Goal: Information Seeking & Learning: Learn about a topic

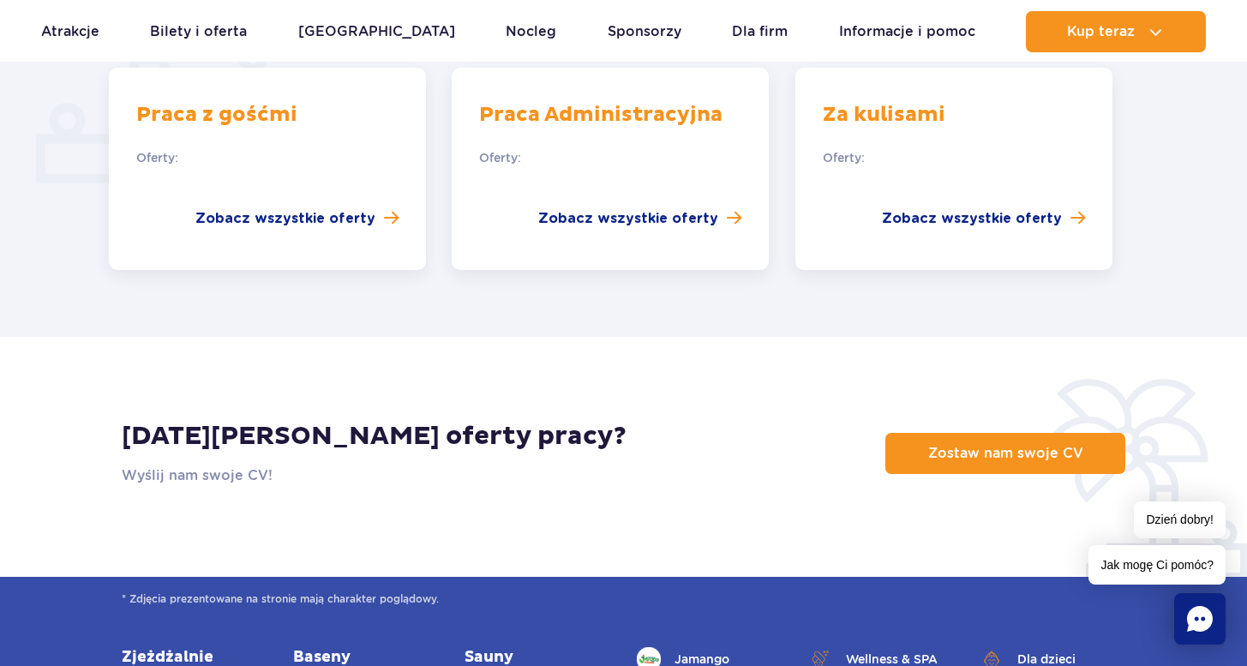
scroll to position [1335, 0]
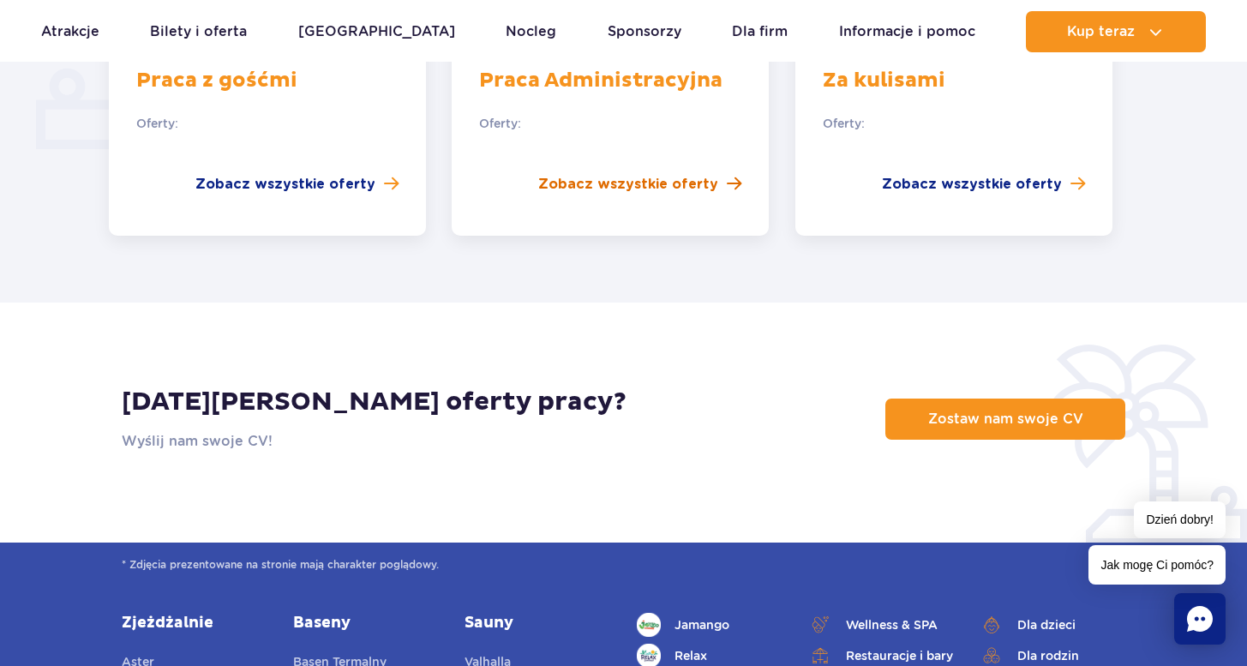
click at [639, 174] on span "Zobacz wszystkie oferty" at bounding box center [628, 184] width 180 height 21
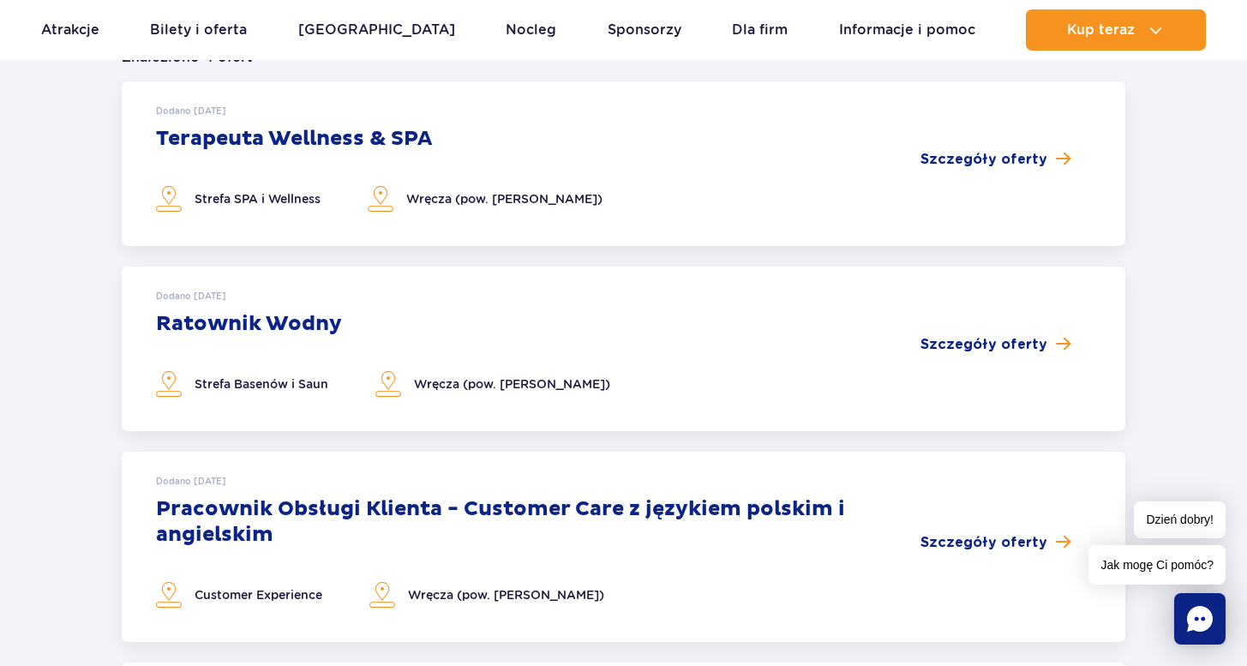
scroll to position [447, 0]
click at [977, 159] on span "Szczegóły oferty" at bounding box center [984, 160] width 127 height 21
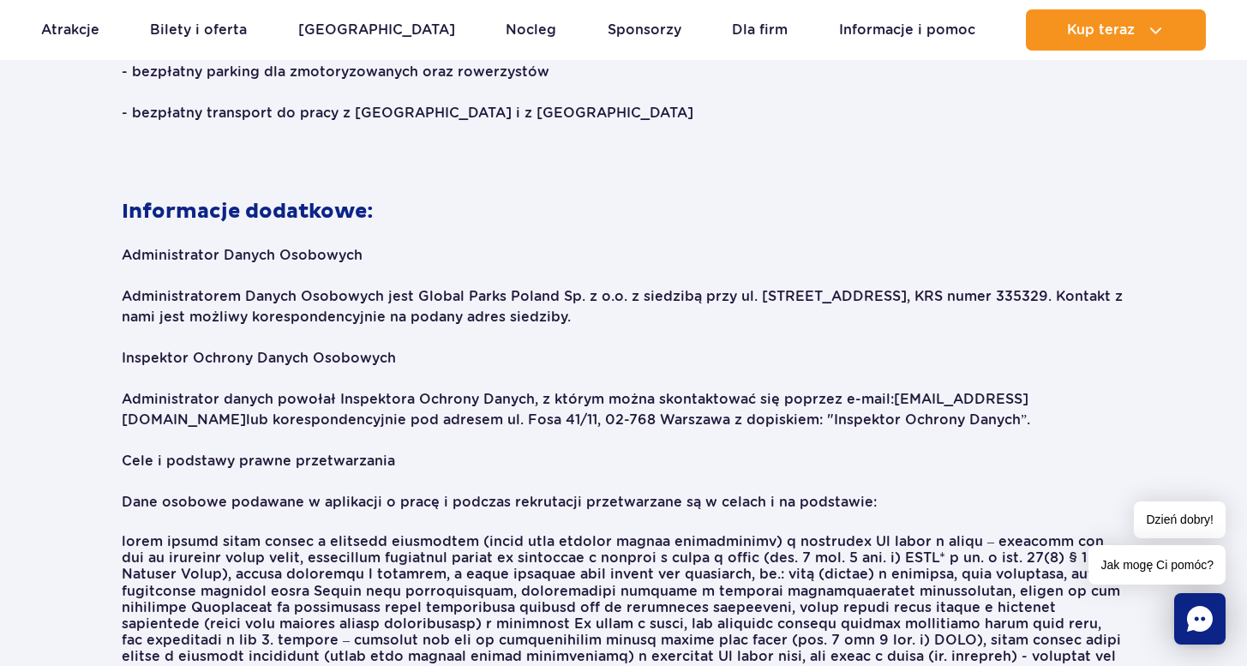
scroll to position [2611, 0]
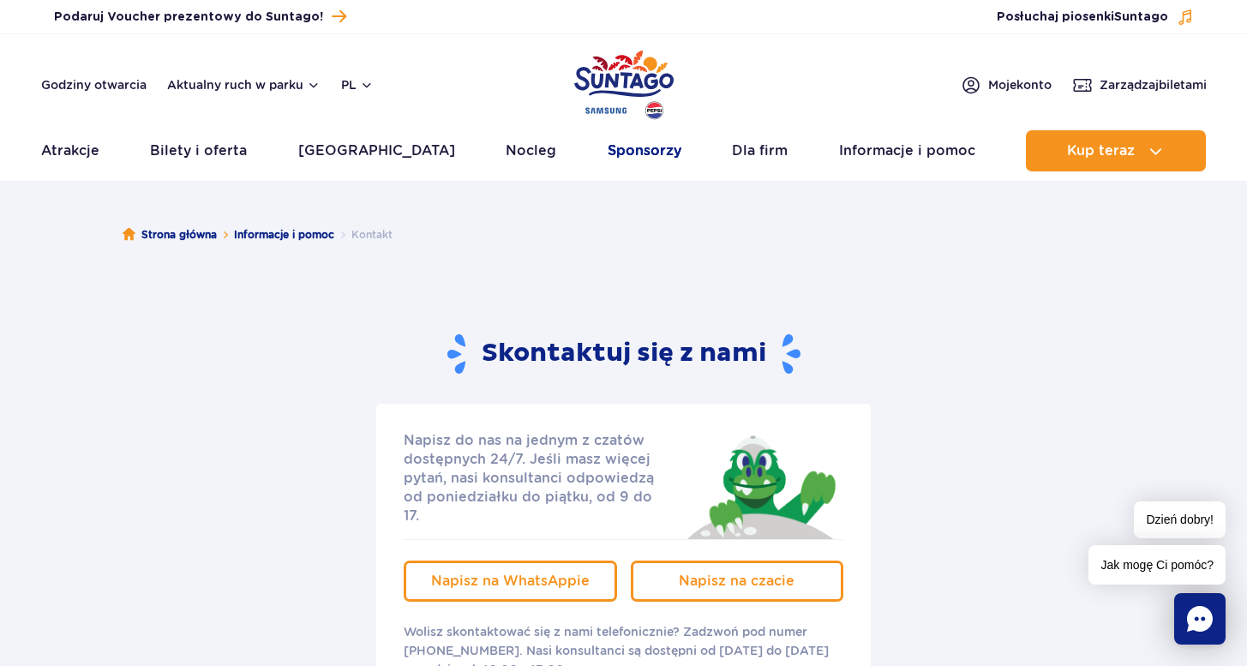
click at [608, 147] on link "Sponsorzy" at bounding box center [645, 150] width 74 height 41
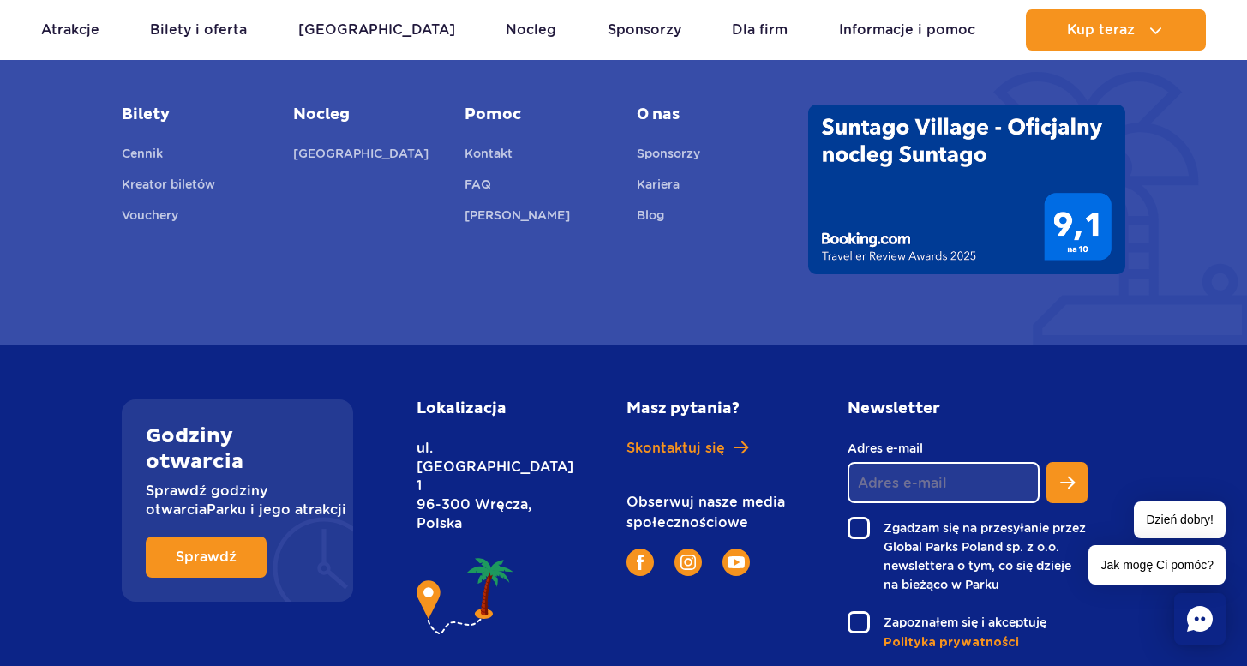
scroll to position [3061, 0]
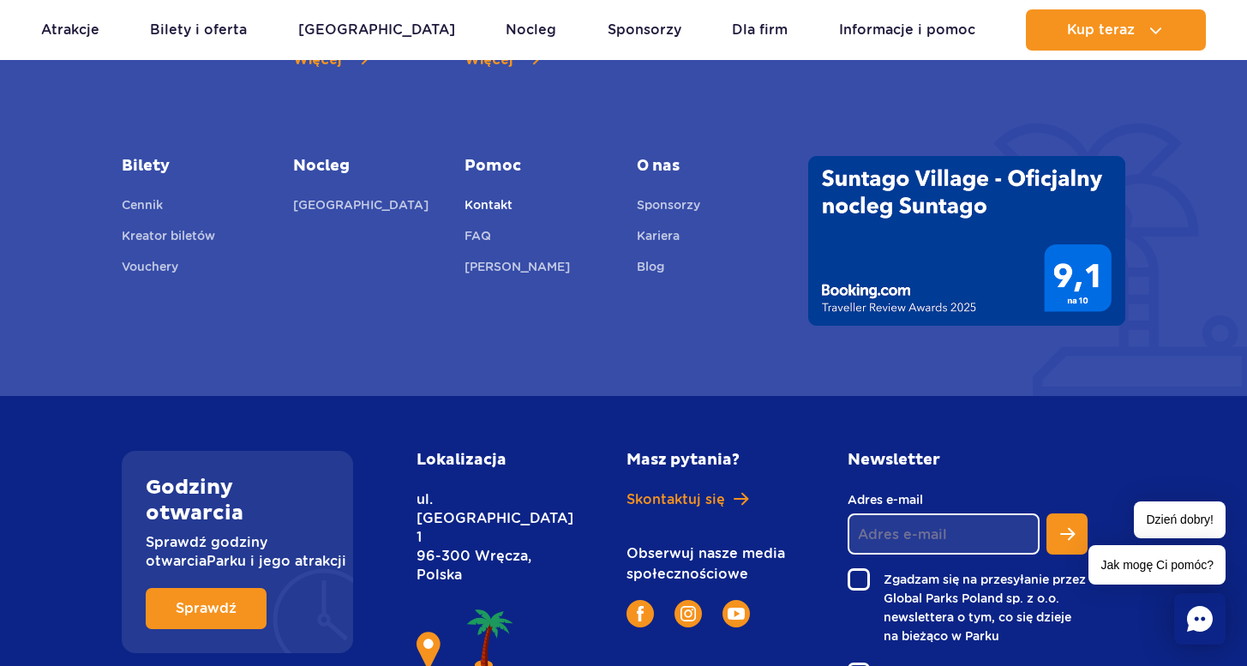
click at [492, 195] on link "Kontakt" at bounding box center [489, 207] width 48 height 24
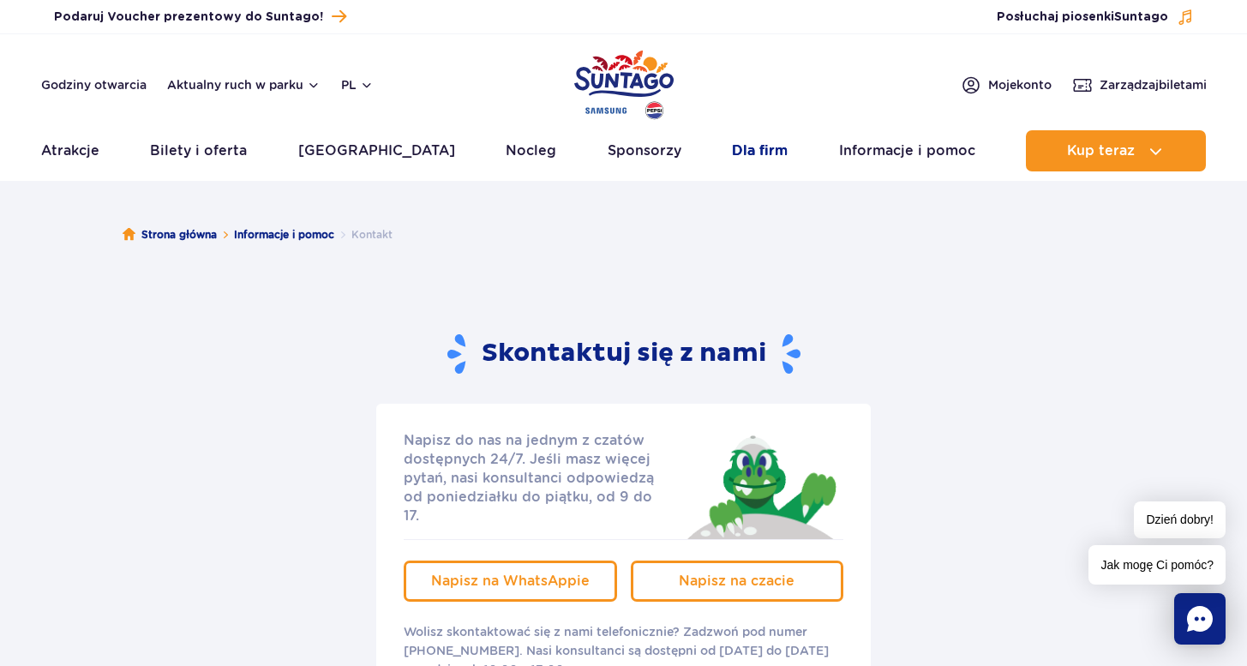
click at [732, 146] on link "Dla firm" at bounding box center [760, 150] width 56 height 41
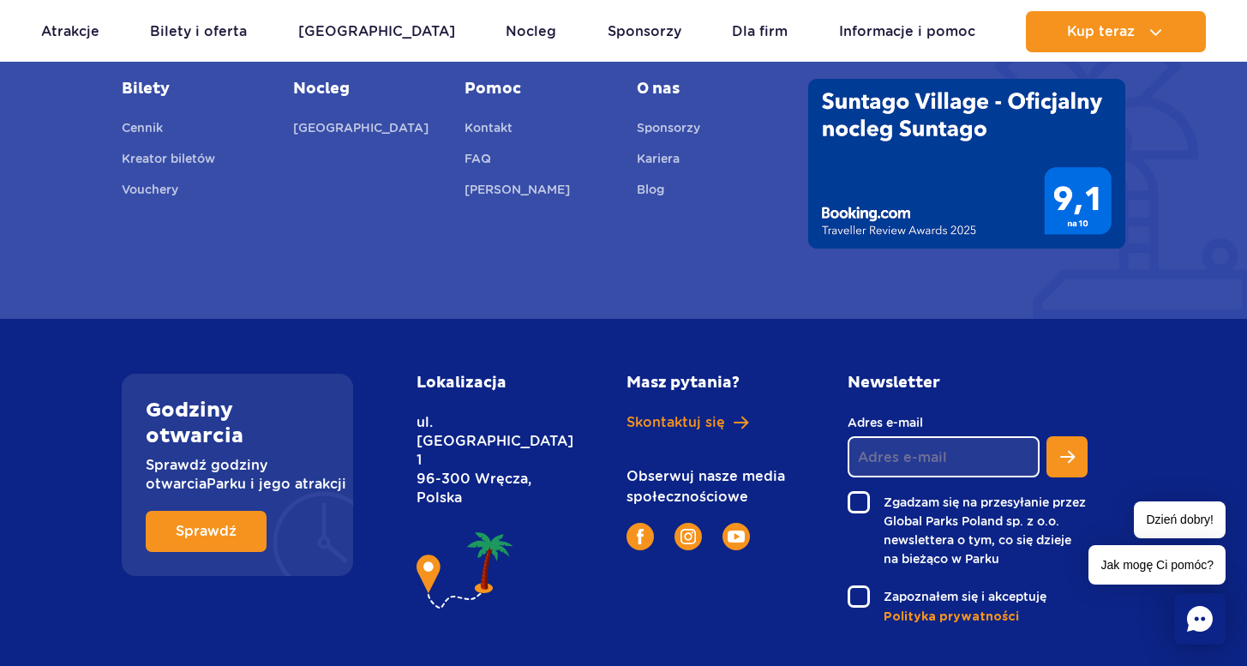
scroll to position [6524, 0]
